Goal: Check status

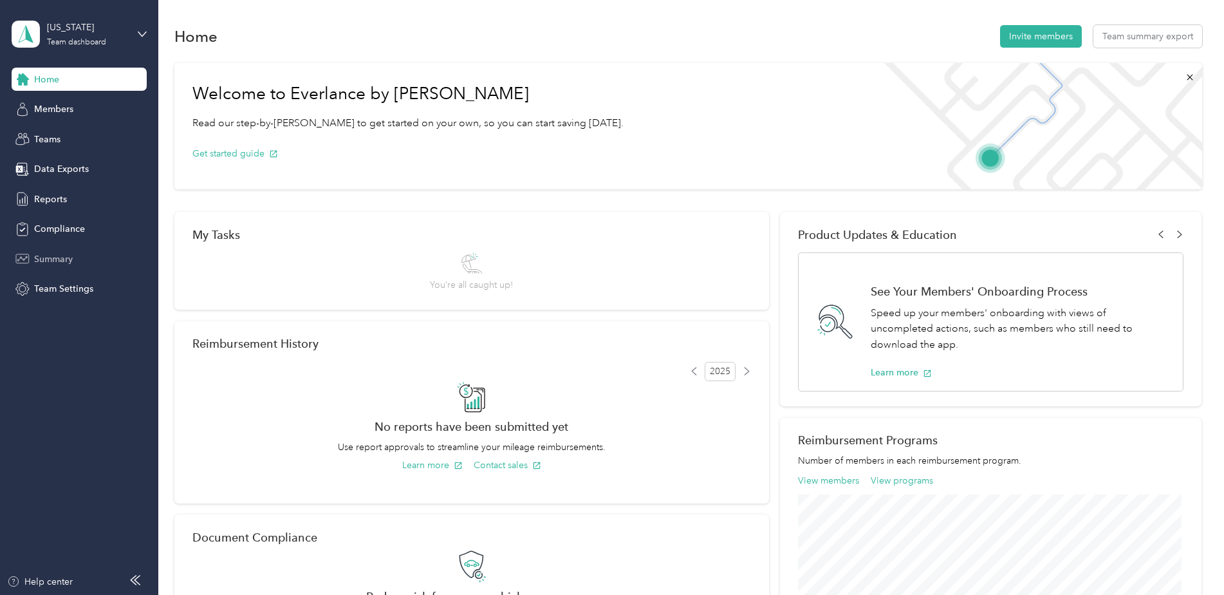
click at [49, 258] on span "Summary" at bounding box center [53, 259] width 39 height 14
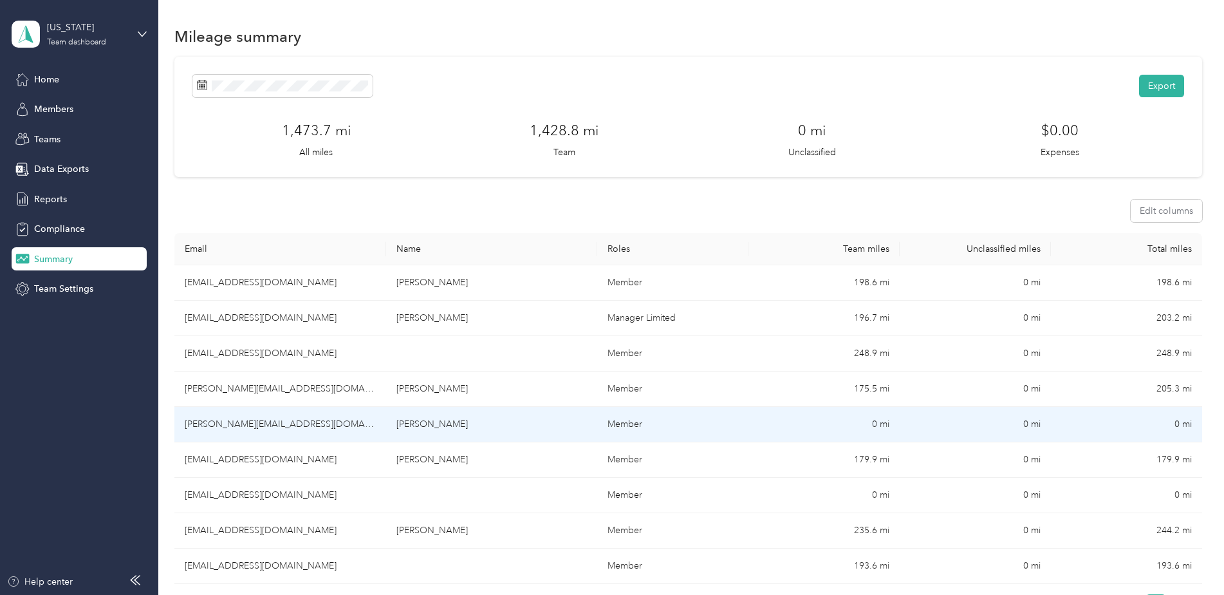
click at [876, 422] on td "0 mi" at bounding box center [823, 424] width 151 height 35
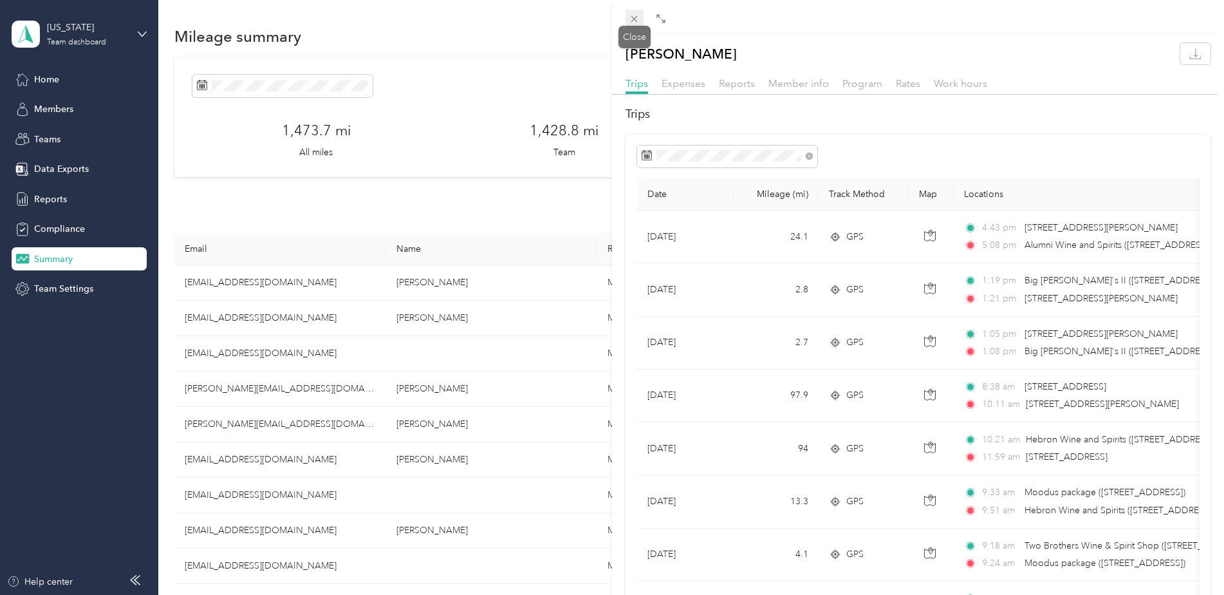
click at [631, 17] on icon at bounding box center [634, 19] width 11 height 11
